Goal: Task Accomplishment & Management: Use online tool/utility

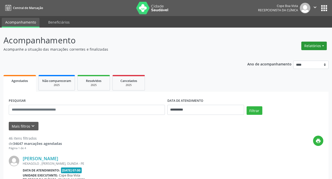
click at [312, 45] on button "Relatórios" at bounding box center [315, 46] width 26 height 9
click at [304, 53] on link "Agendamentos" at bounding box center [300, 56] width 54 height 7
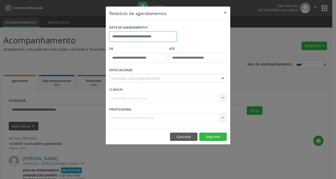
click at [154, 37] on input "text" at bounding box center [143, 37] width 68 height 10
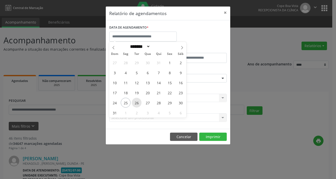
click at [140, 102] on span "26" at bounding box center [137, 103] width 10 height 10
type input "**********"
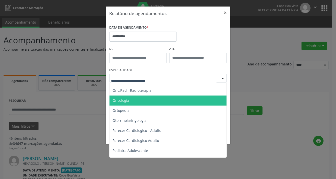
scroll to position [675, 0]
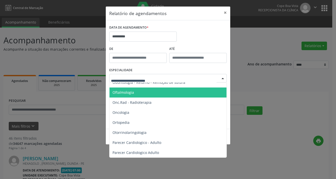
click at [137, 96] on span "Oftalmologia" at bounding box center [169, 92] width 118 height 10
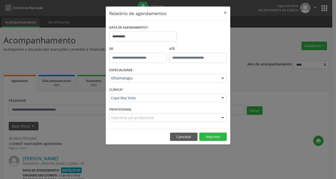
drag, startPoint x: 148, startPoint y: 64, endPoint x: 265, endPoint y: 64, distance: 117.0
click at [265, 64] on div "**********" at bounding box center [168, 89] width 336 height 179
click at [221, 135] on button "Imprimir" at bounding box center [213, 136] width 28 height 9
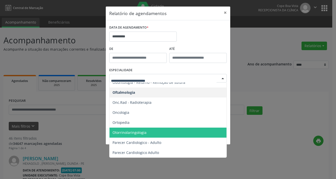
click at [139, 131] on span "Otorrinolaringologia" at bounding box center [130, 132] width 34 height 5
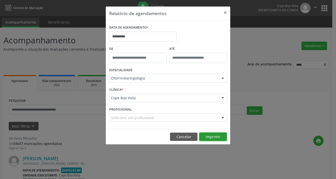
click at [220, 136] on button "Imprimir" at bounding box center [213, 136] width 28 height 9
click at [207, 135] on button "Imprimir" at bounding box center [213, 136] width 28 height 9
